Goal: Task Accomplishment & Management: Manage account settings

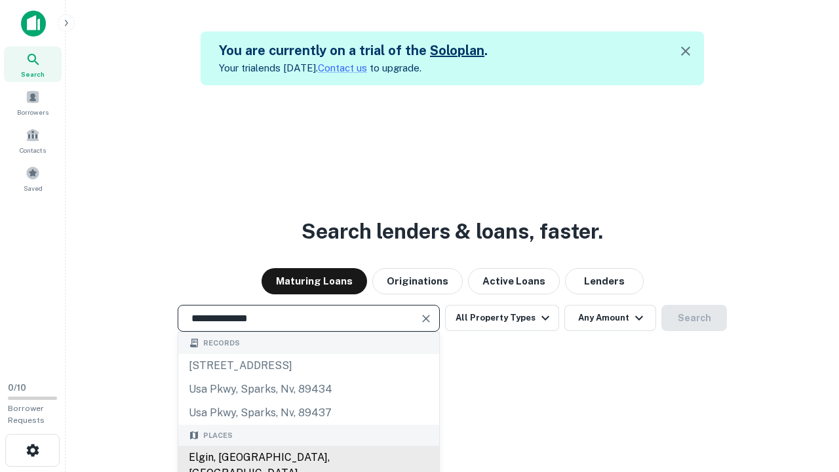
click at [308, 458] on div "Elgin, IL, USA" at bounding box center [308, 465] width 261 height 39
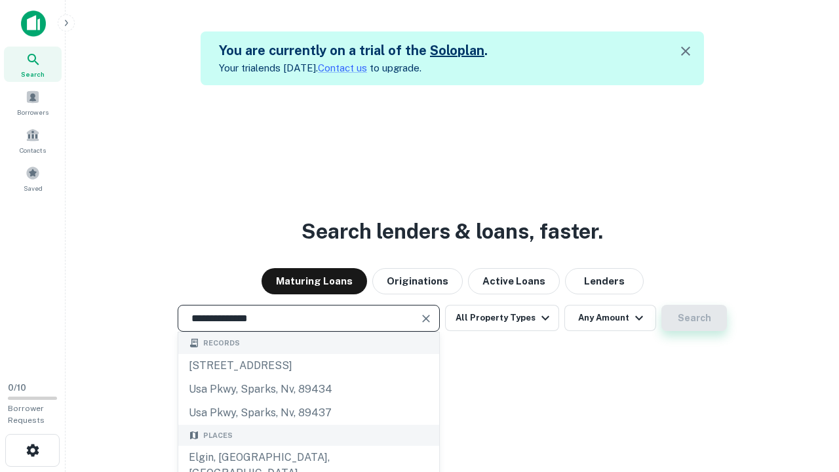
type input "**********"
click at [695, 318] on button "Search" at bounding box center [695, 318] width 66 height 26
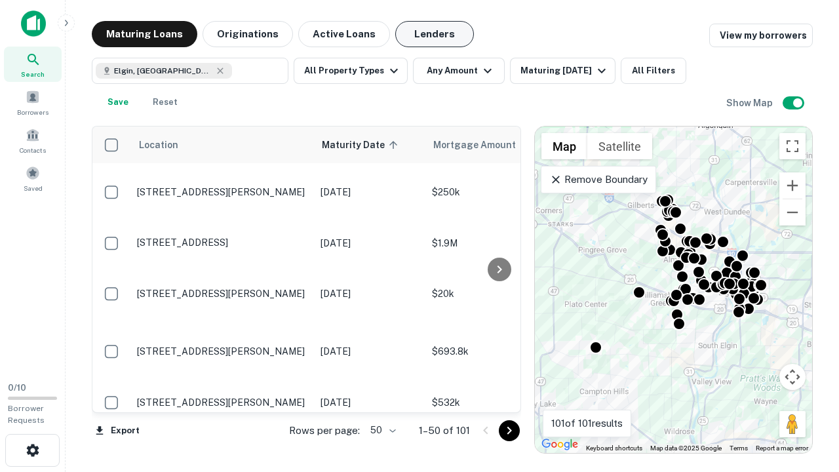
click at [435, 34] on button "Lenders" at bounding box center [434, 34] width 79 height 26
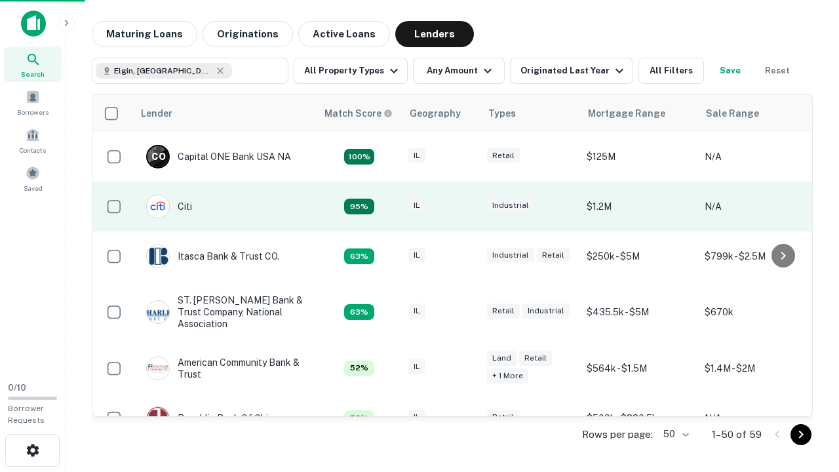
click at [466, 207] on div "IL" at bounding box center [442, 207] width 66 height 18
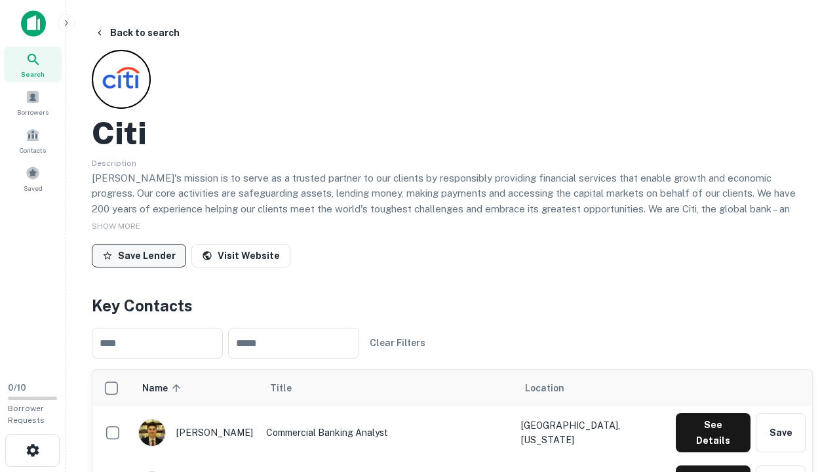
click at [139, 255] on button "Save Lender" at bounding box center [139, 256] width 94 height 24
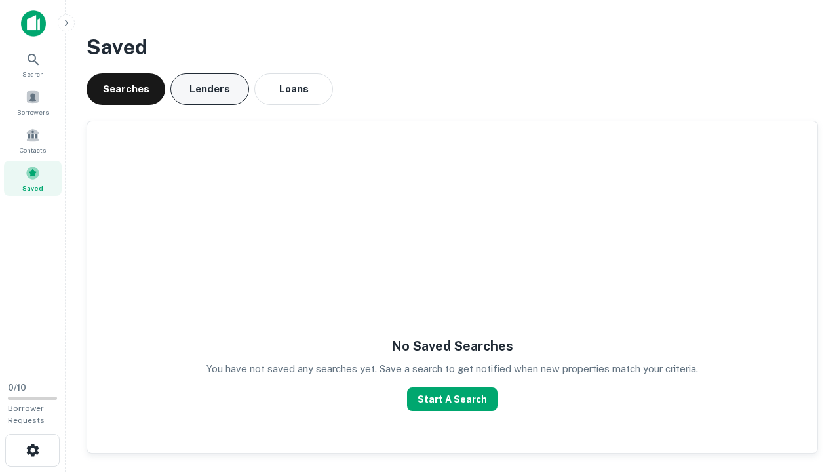
click at [210, 89] on button "Lenders" at bounding box center [210, 88] width 79 height 31
